Goal: Task Accomplishment & Management: Complete application form

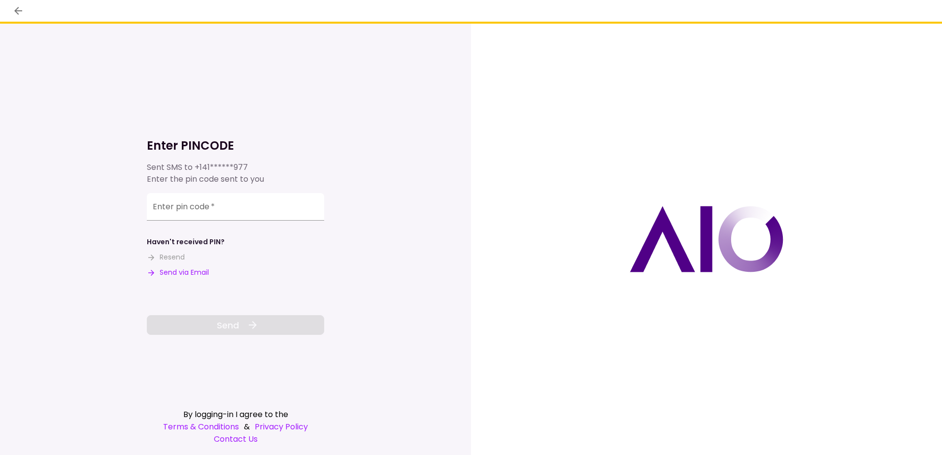
click at [186, 271] on button "Send via Email" at bounding box center [178, 273] width 62 height 10
click at [148, 205] on input "Enter pin code   *" at bounding box center [235, 207] width 177 height 28
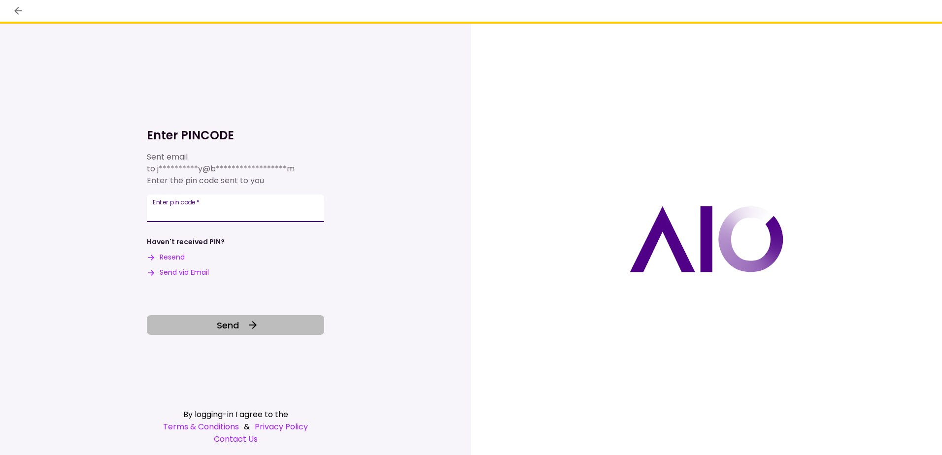
type input "******"
click at [244, 327] on button "Send" at bounding box center [235, 325] width 177 height 20
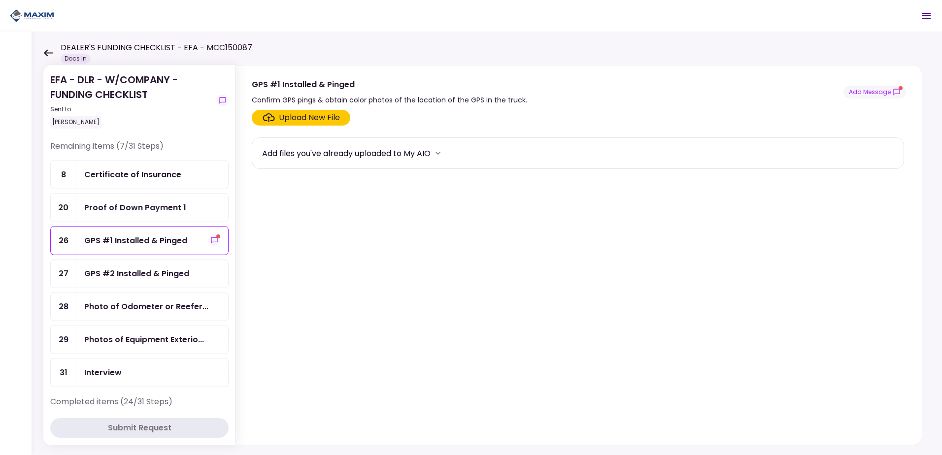
click at [201, 238] on div "GPS #1 Installed & Pinged" at bounding box center [152, 241] width 136 height 12
click at [881, 91] on button "Add Message" at bounding box center [875, 92] width 63 height 13
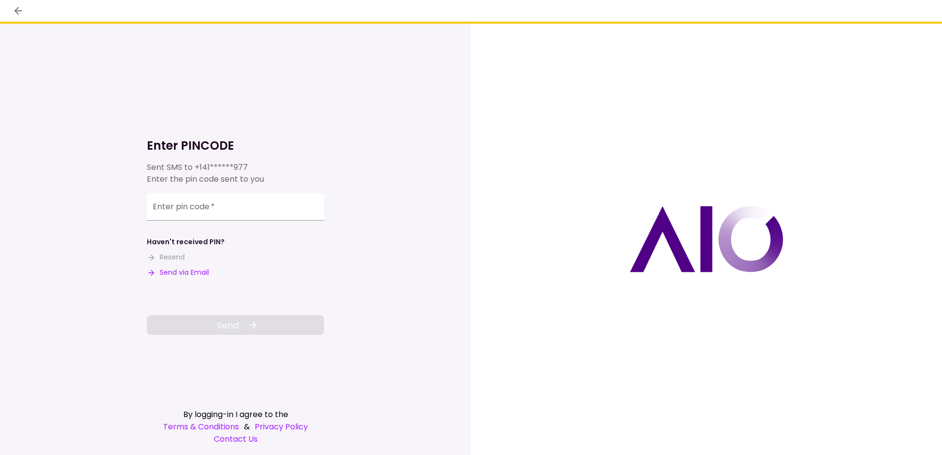
click at [187, 273] on button "Send via Email" at bounding box center [178, 273] width 62 height 10
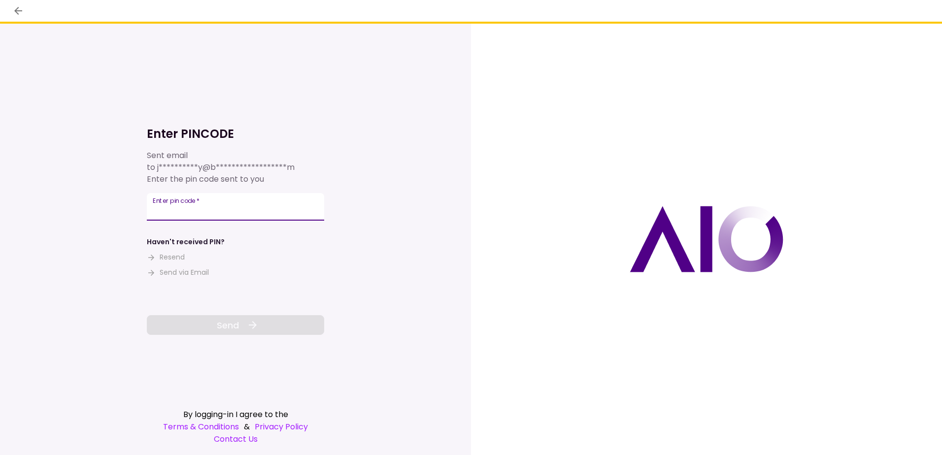
click at [189, 206] on div "Enter pin code   *" at bounding box center [235, 207] width 177 height 28
type input "******"
click at [244, 330] on button "Send" at bounding box center [235, 325] width 177 height 20
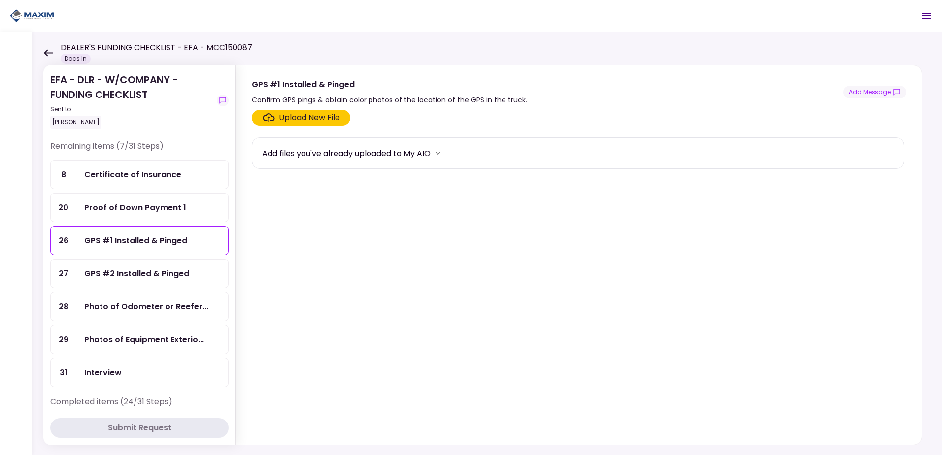
click at [301, 117] on div "Upload New File" at bounding box center [309, 118] width 61 height 12
click at [0, 0] on input "Upload New File" at bounding box center [0, 0] width 0 height 0
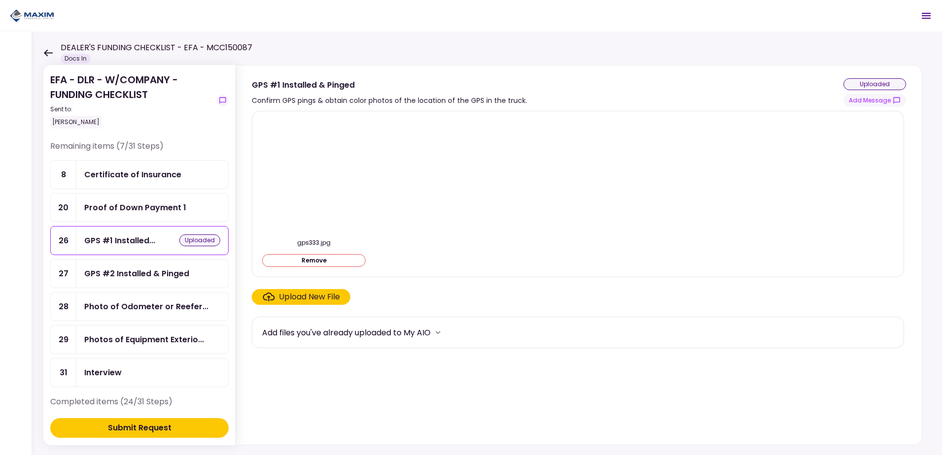
click at [157, 426] on div "Submit Request" at bounding box center [140, 428] width 64 height 12
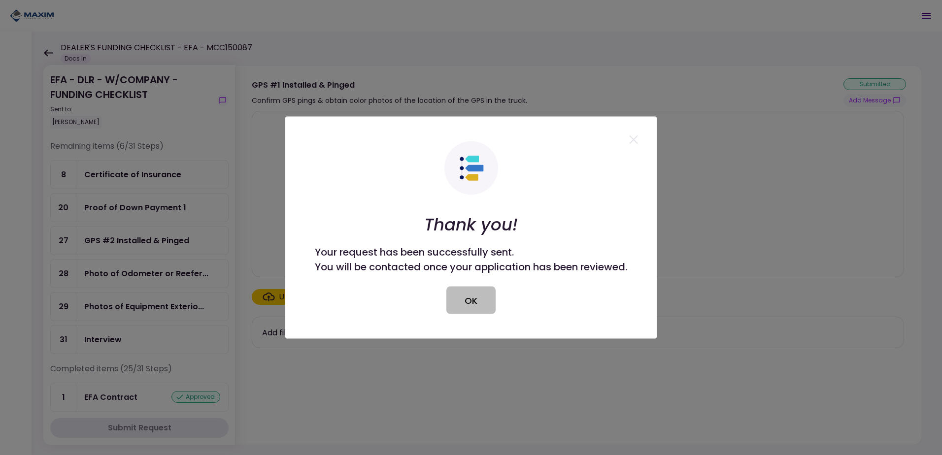
click at [469, 294] on button "OK" at bounding box center [471, 301] width 49 height 28
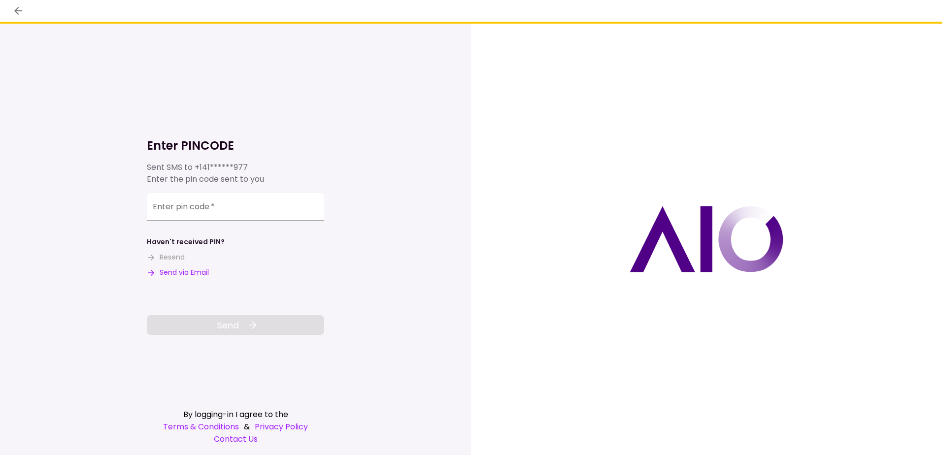
click at [190, 270] on button "Send via Email" at bounding box center [178, 273] width 62 height 10
click at [155, 209] on input "Enter pin code   *" at bounding box center [235, 207] width 177 height 28
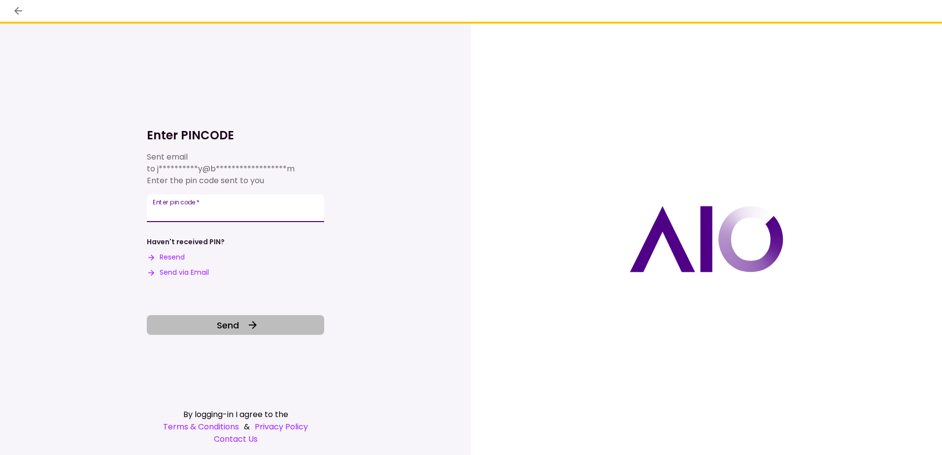
type input "******"
click at [219, 323] on span "Send" at bounding box center [228, 325] width 22 height 13
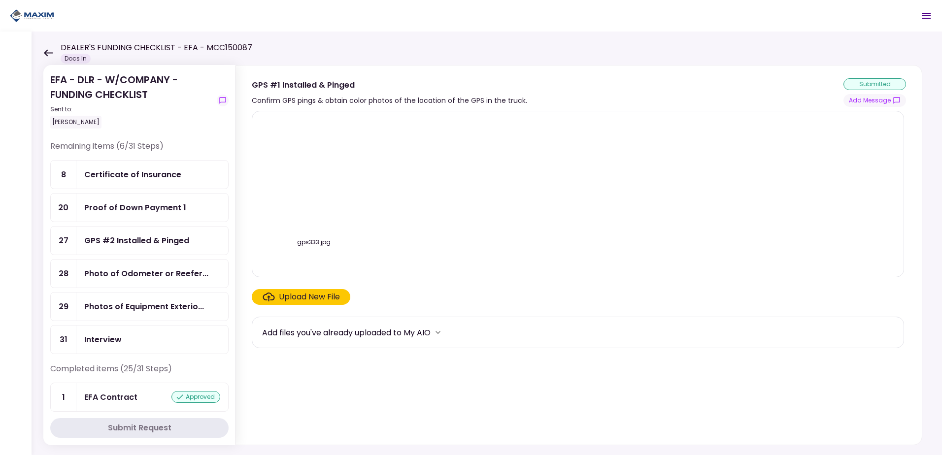
click at [144, 239] on div "GPS #2 Installed & Pinged" at bounding box center [136, 241] width 105 height 12
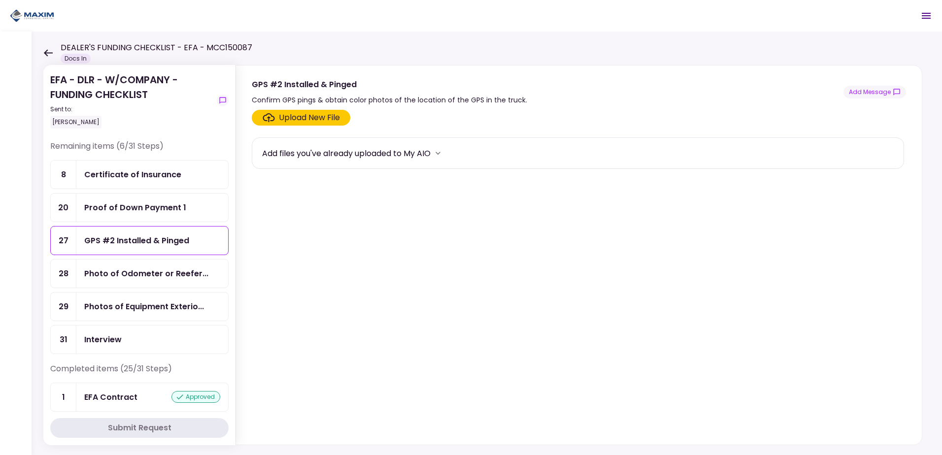
click at [296, 113] on div "Upload New File" at bounding box center [309, 118] width 61 height 12
click at [0, 0] on input "Upload New File" at bounding box center [0, 0] width 0 height 0
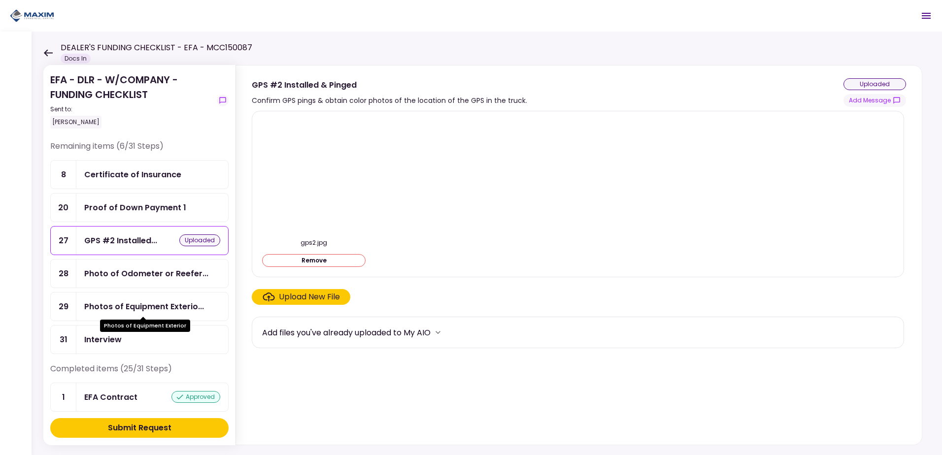
click at [151, 307] on div "Photos of Equipment Exterio..." at bounding box center [144, 307] width 120 height 12
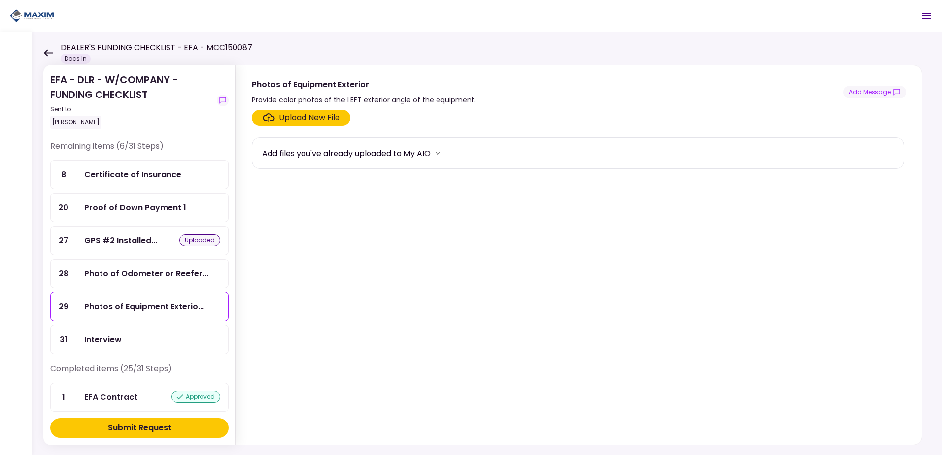
click at [313, 118] on div "Upload New File" at bounding box center [309, 118] width 61 height 12
click at [0, 0] on input "Upload New File" at bounding box center [0, 0] width 0 height 0
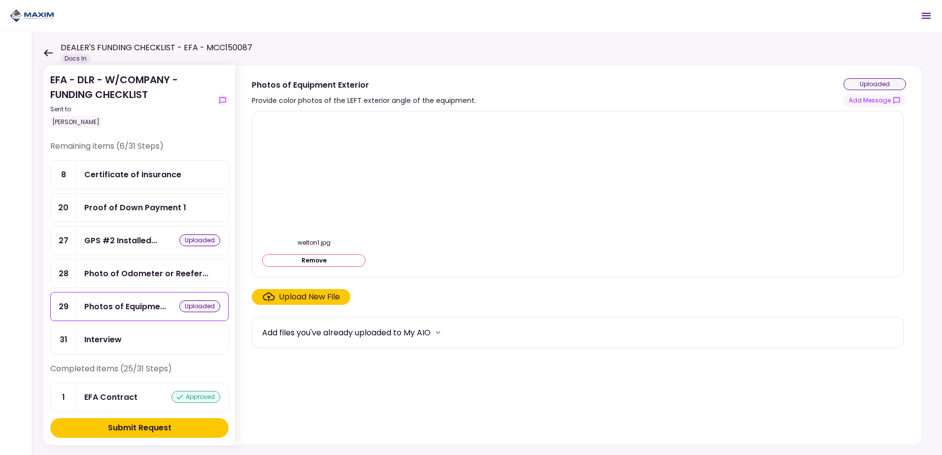
click at [314, 296] on div "Upload New File" at bounding box center [309, 297] width 61 height 12
click at [0, 0] on input "Upload New File" at bounding box center [0, 0] width 0 height 0
click at [310, 297] on div "Upload New File" at bounding box center [309, 297] width 61 height 12
click at [0, 0] on input "Upload New File" at bounding box center [0, 0] width 0 height 0
click at [144, 426] on div "Submit Request" at bounding box center [140, 428] width 64 height 12
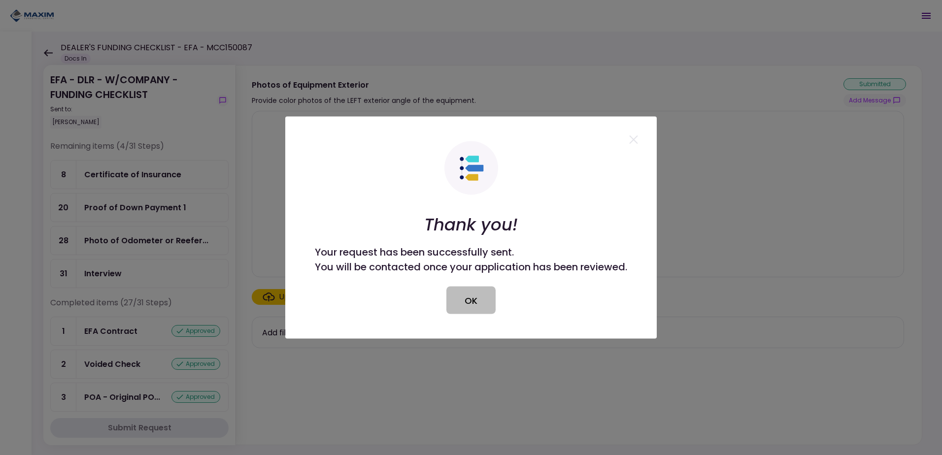
click at [472, 302] on button "OK" at bounding box center [471, 301] width 49 height 28
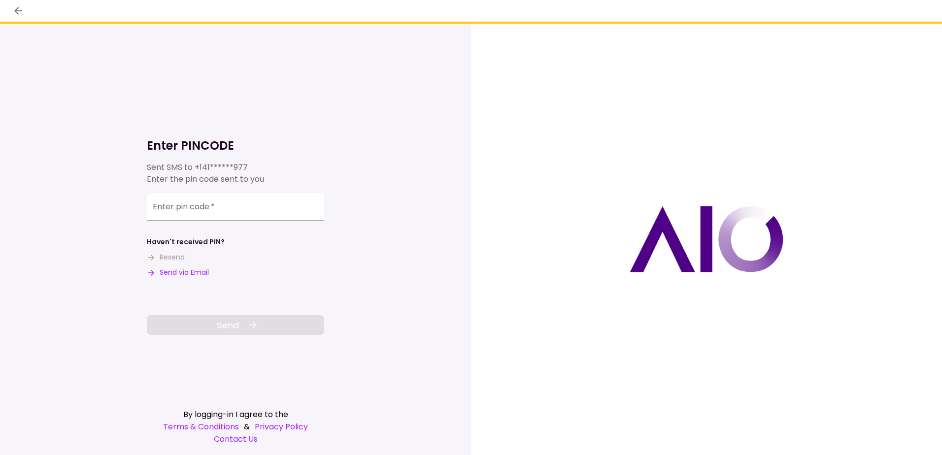
click at [187, 275] on button "Send via Email" at bounding box center [178, 273] width 62 height 10
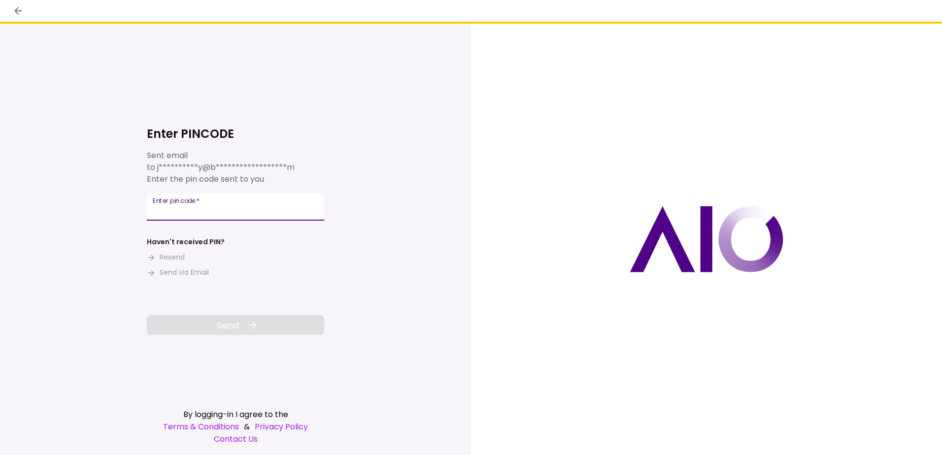
click at [153, 203] on div "Enter pin code   *" at bounding box center [235, 207] width 177 height 28
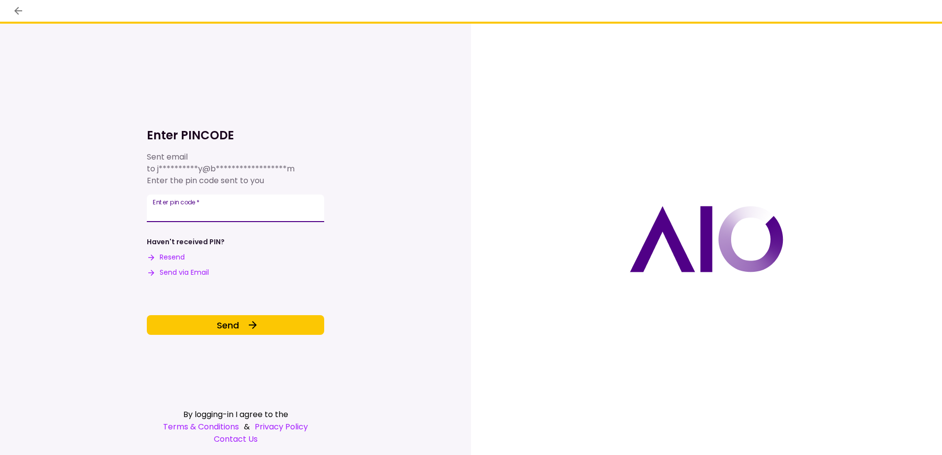
type input "******"
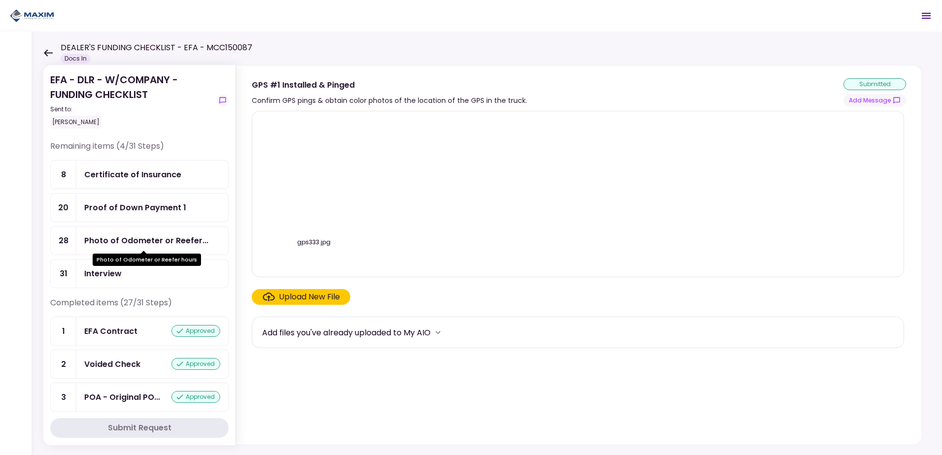
click at [159, 238] on div "Photo of Odometer or Reefer..." at bounding box center [146, 241] width 124 height 12
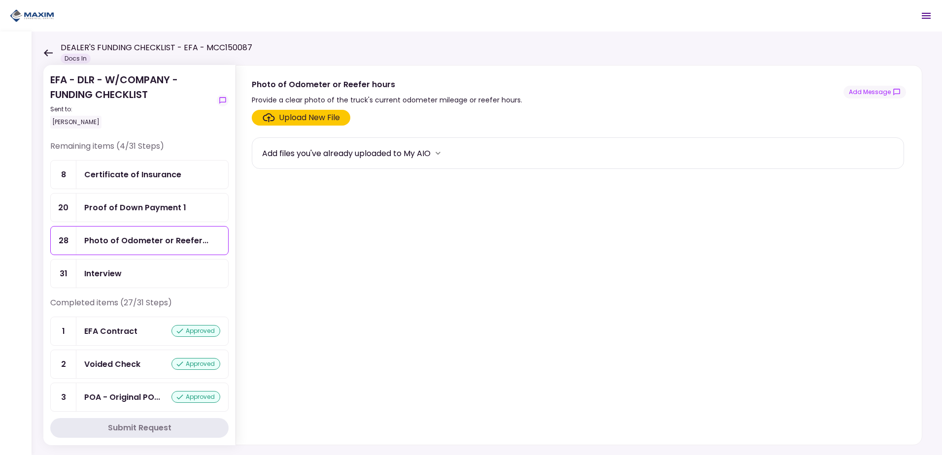
click at [320, 115] on div "Upload New File" at bounding box center [309, 118] width 61 height 12
click at [0, 0] on input "Upload New File" at bounding box center [0, 0] width 0 height 0
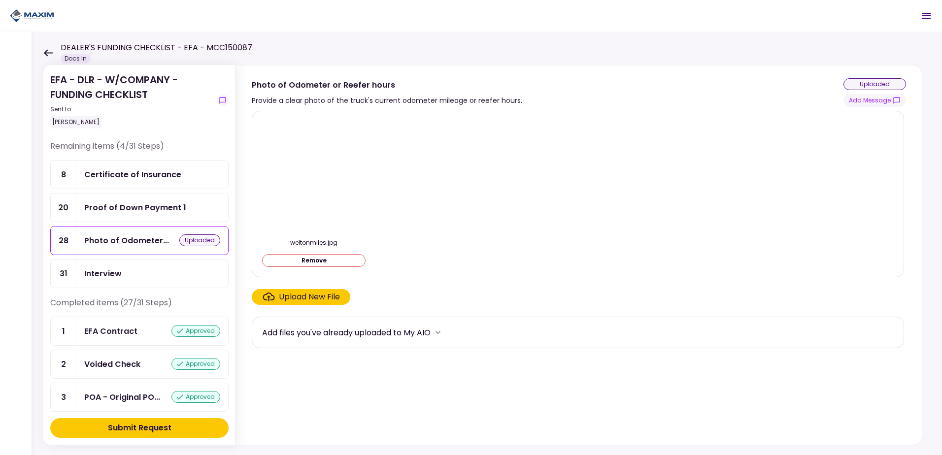
click at [132, 431] on div "Submit Request" at bounding box center [140, 428] width 64 height 12
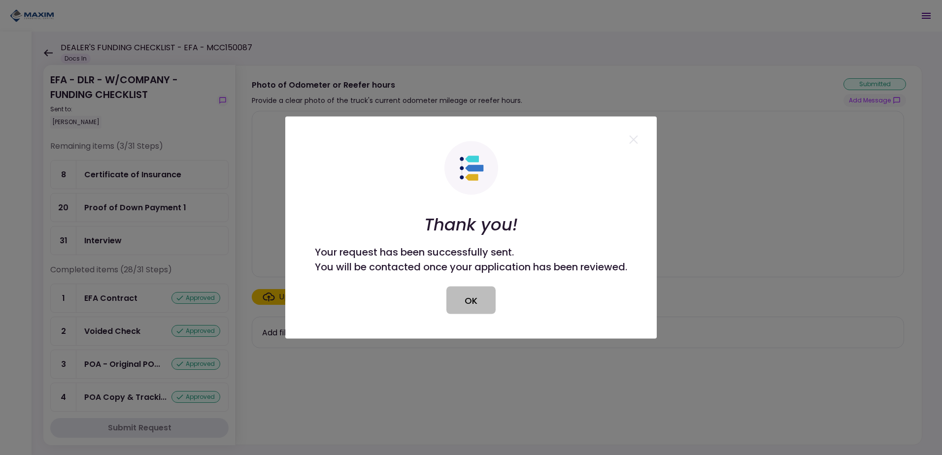
click at [472, 299] on button "OK" at bounding box center [471, 301] width 49 height 28
